Goal: Task Accomplishment & Management: Manage account settings

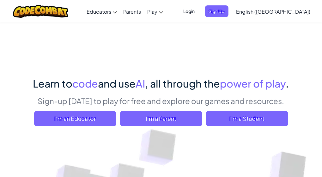
click at [199, 12] on span "Login" at bounding box center [189, 11] width 19 height 12
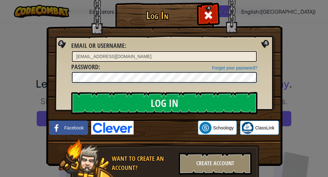
click at [71, 92] on input "Log In" at bounding box center [164, 103] width 186 height 22
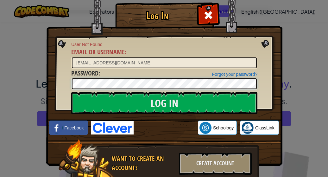
click at [71, 92] on input "Log In" at bounding box center [164, 103] width 186 height 22
drag, startPoint x: 162, startPoint y: 60, endPoint x: 95, endPoint y: 61, distance: 67.4
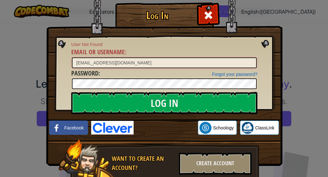
click at [95, 61] on input "[EMAIL_ADDRESS][DOMAIN_NAME]" at bounding box center [164, 62] width 185 height 11
type input "jai.eades2"
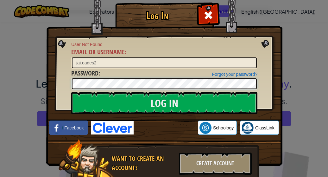
click at [71, 92] on input "Log In" at bounding box center [164, 103] width 186 height 22
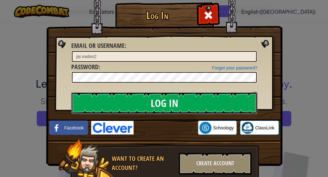
click at [122, 101] on input "Log In" at bounding box center [164, 103] width 186 height 22
